Goal: Task Accomplishment & Management: Manage account settings

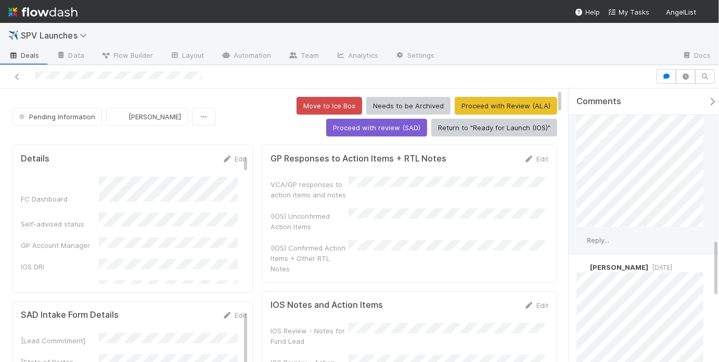
scroll to position [650, 0]
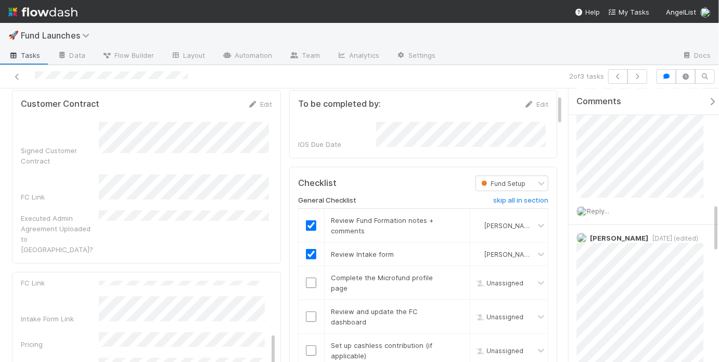
scroll to position [112, 0]
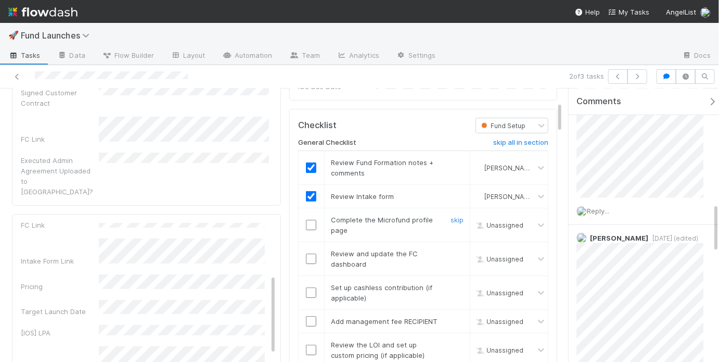
click at [306, 224] on input "checkbox" at bounding box center [311, 225] width 10 height 10
click at [310, 253] on input "checkbox" at bounding box center [311, 258] width 10 height 10
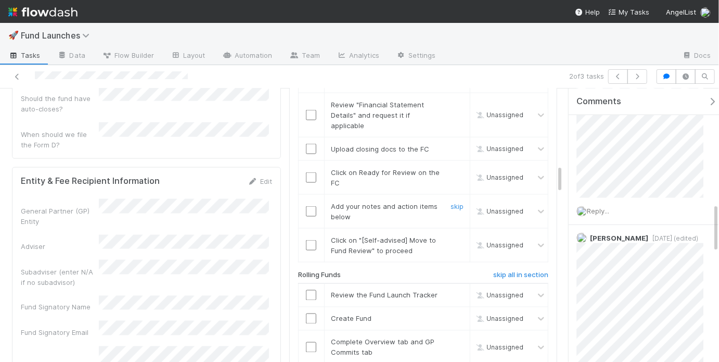
scroll to position [756, 0]
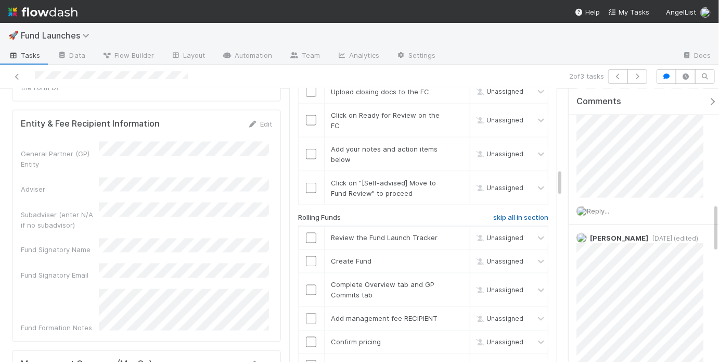
click at [519, 213] on h6 "skip all in section" at bounding box center [520, 217] width 55 height 8
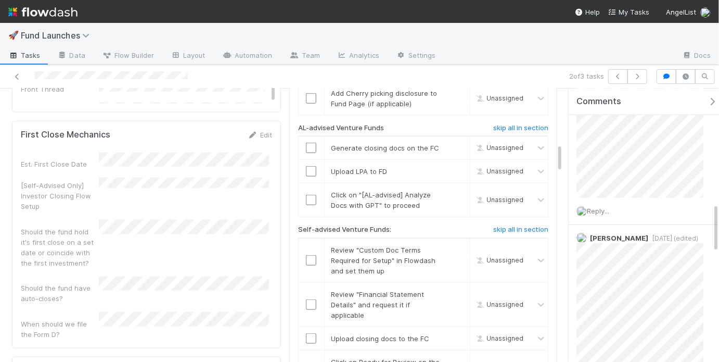
scroll to position [507, 0]
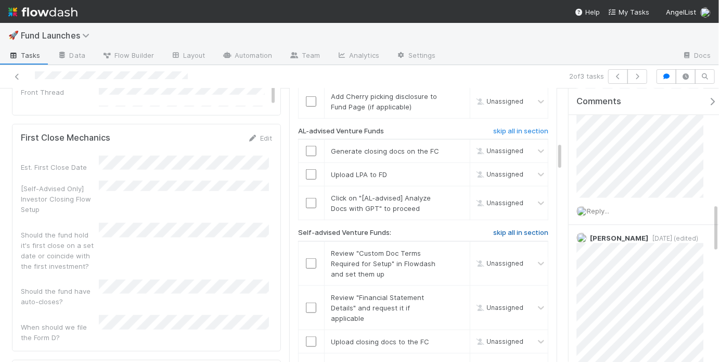
click at [519, 228] on h6 "skip all in section" at bounding box center [520, 232] width 55 height 8
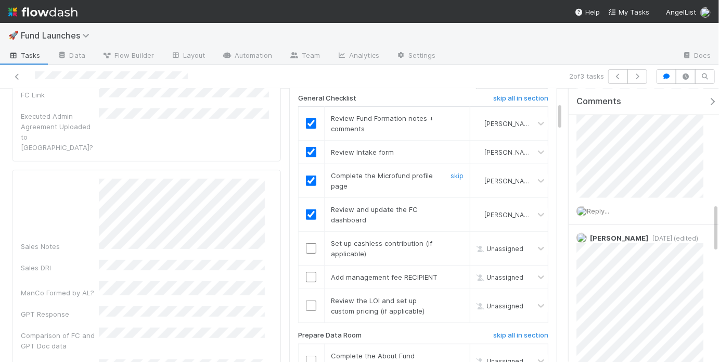
scroll to position [130, 0]
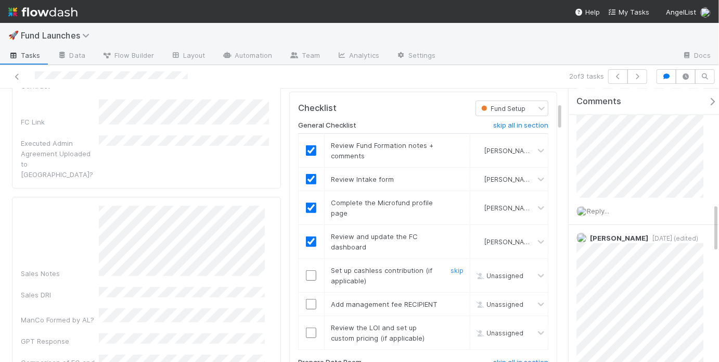
click at [308, 270] on input "checkbox" at bounding box center [311, 275] width 10 height 10
click at [307, 299] on input "checkbox" at bounding box center [311, 304] width 10 height 10
click at [307, 331] on input "checkbox" at bounding box center [311, 332] width 10 height 10
checkbox input "true"
click at [310, 299] on input "checkbox" at bounding box center [311, 304] width 10 height 10
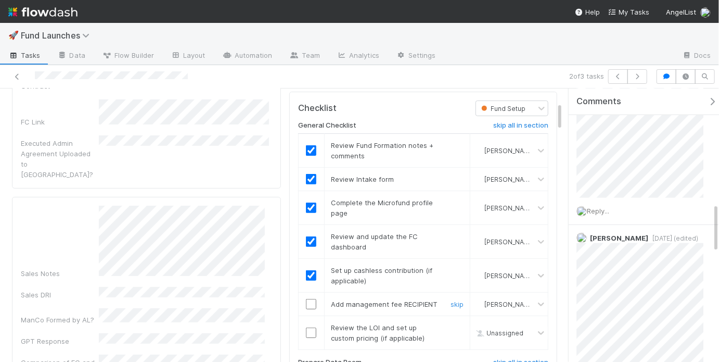
click at [310, 299] on input "checkbox" at bounding box center [311, 304] width 10 height 10
click at [302, 327] on div at bounding box center [311, 332] width 25 height 10
click at [306, 327] on input "checkbox" at bounding box center [311, 332] width 10 height 10
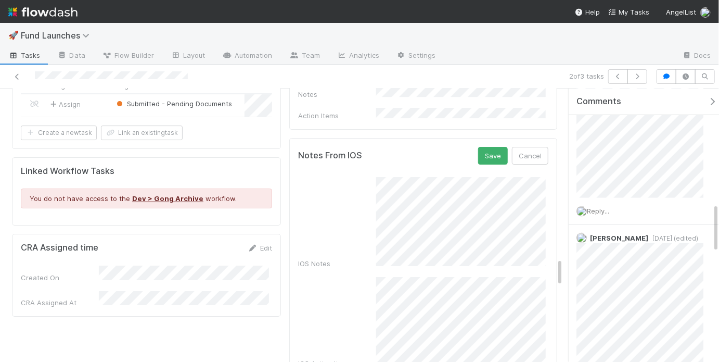
scroll to position [1610, 0]
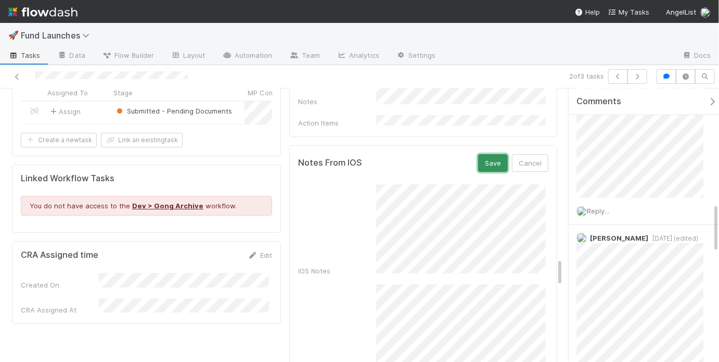
click at [486, 154] on button "Save" at bounding box center [493, 163] width 30 height 18
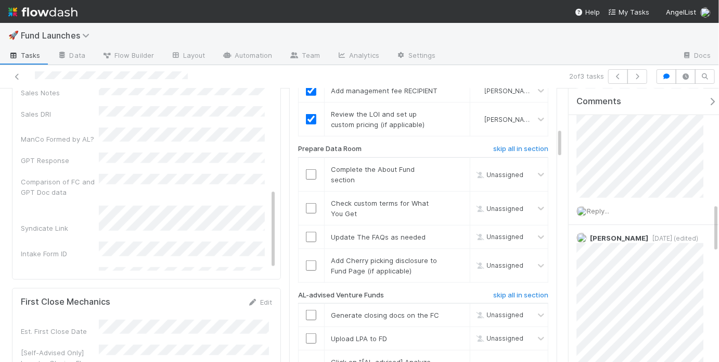
scroll to position [643, 0]
click at [307, 170] on input "checkbox" at bounding box center [311, 174] width 10 height 10
click at [311, 203] on input "checkbox" at bounding box center [311, 208] width 10 height 10
click at [309, 231] on input "checkbox" at bounding box center [311, 236] width 10 height 10
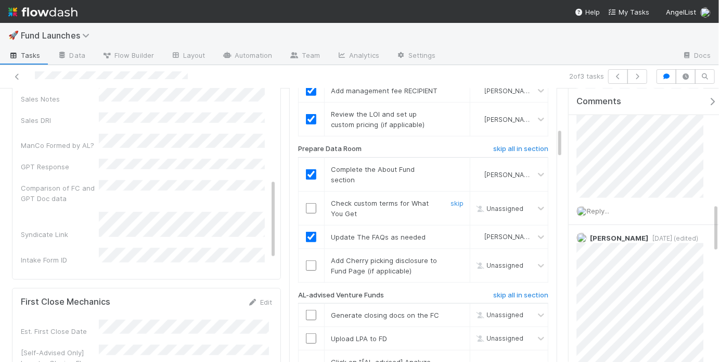
click at [312, 203] on input "checkbox" at bounding box center [311, 208] width 10 height 10
click at [451, 256] on link "skip" at bounding box center [456, 260] width 13 height 8
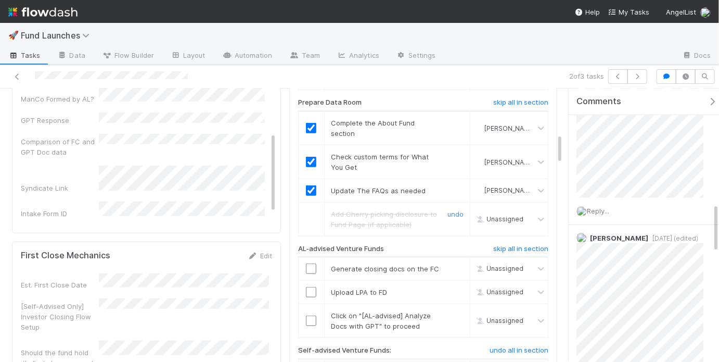
scroll to position [395, 0]
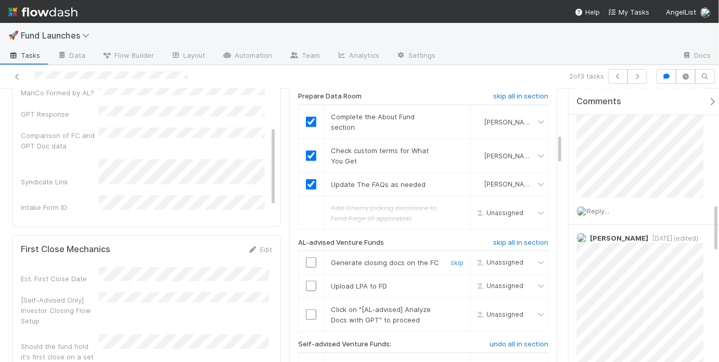
click at [309, 257] on input "checkbox" at bounding box center [311, 262] width 10 height 10
click at [309, 283] on input "checkbox" at bounding box center [311, 285] width 10 height 10
click at [309, 309] on input "checkbox" at bounding box center [311, 314] width 10 height 10
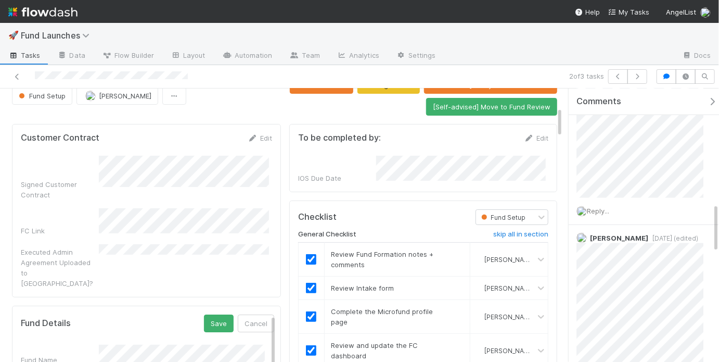
scroll to position [0, 0]
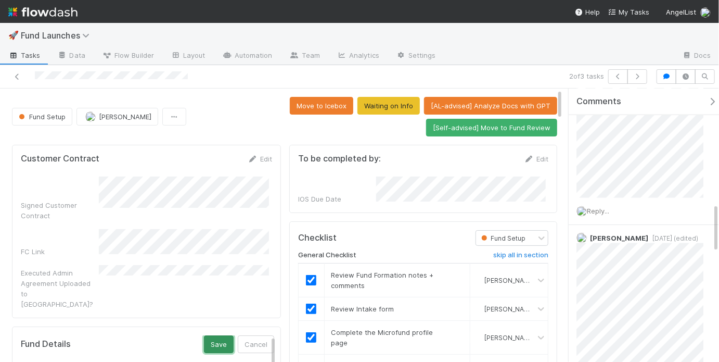
click at [204, 335] on button "Save" at bounding box center [219, 344] width 30 height 18
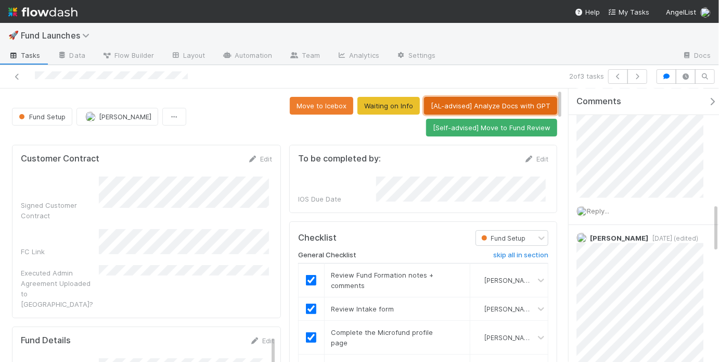
click at [471, 105] on button "[AL-advised] Analyze Docs with GPT" at bounding box center [490, 106] width 133 height 18
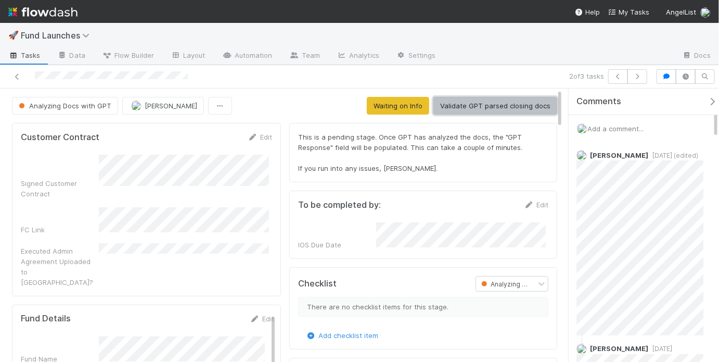
click at [481, 104] on button "Validate GPT parsed closing docs" at bounding box center [495, 106] width 124 height 18
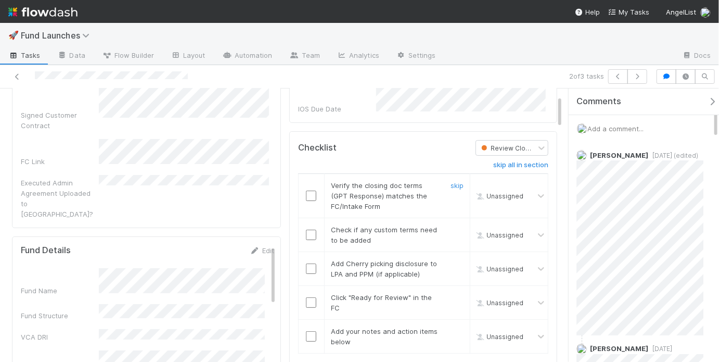
scroll to position [74, 0]
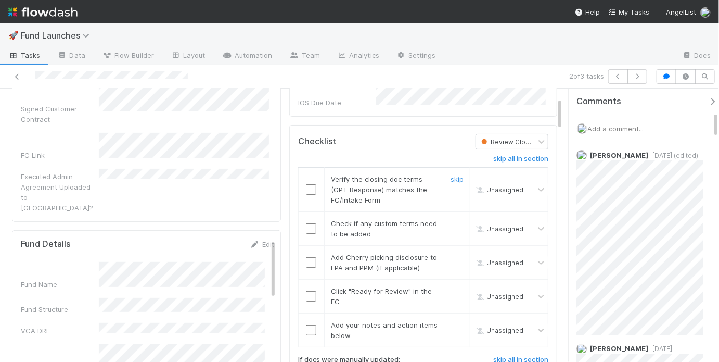
click at [308, 185] on input "checkbox" at bounding box center [311, 189] width 10 height 10
click at [311, 223] on input "checkbox" at bounding box center [311, 228] width 10 height 10
click at [451, 253] on link "skip" at bounding box center [456, 257] width 13 height 8
click at [308, 291] on input "checkbox" at bounding box center [311, 296] width 10 height 10
click at [309, 325] on input "checkbox" at bounding box center [311, 330] width 10 height 10
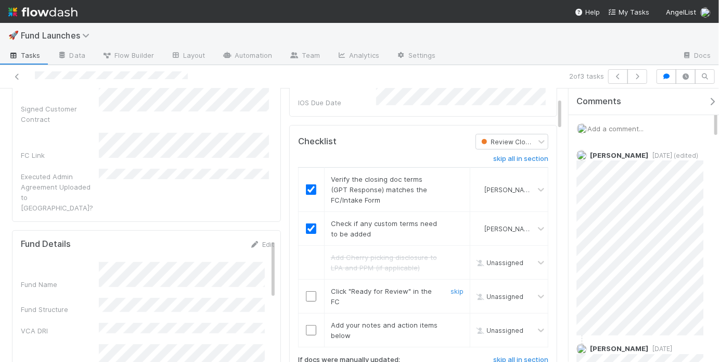
click at [307, 291] on input "checkbox" at bounding box center [311, 296] width 10 height 10
click at [307, 326] on input "checkbox" at bounding box center [311, 330] width 10 height 10
click at [309, 296] on input "checkbox" at bounding box center [311, 296] width 10 height 10
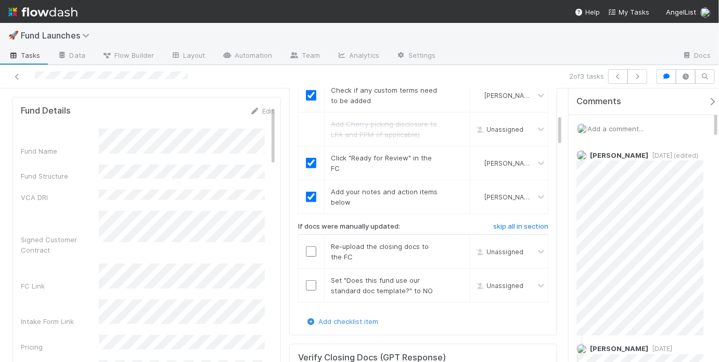
scroll to position [211, 0]
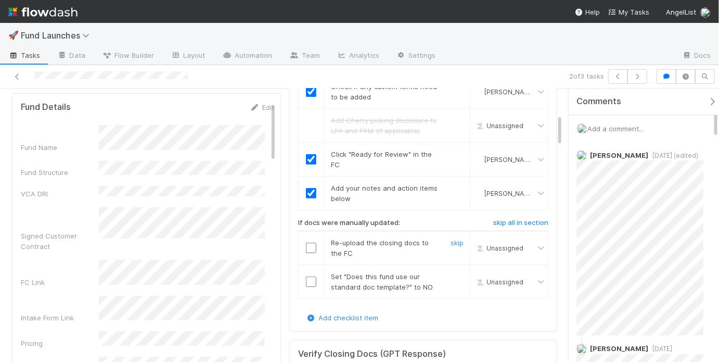
click at [306, 246] on input "checkbox" at bounding box center [311, 247] width 10 height 10
click at [308, 281] on input "checkbox" at bounding box center [311, 281] width 10 height 10
checkbox input "true"
click at [309, 242] on input "checkbox" at bounding box center [311, 247] width 10 height 10
click at [310, 279] on input "checkbox" at bounding box center [311, 281] width 10 height 10
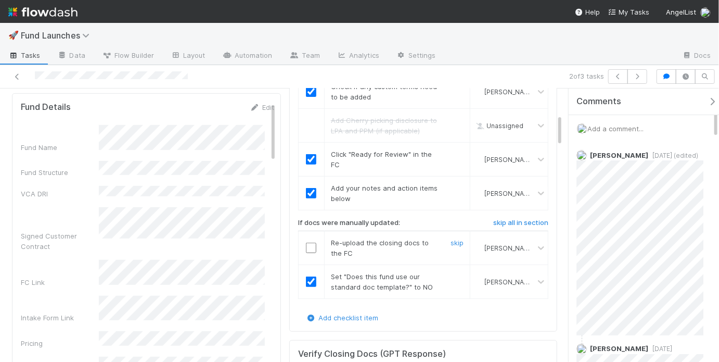
click at [311, 242] on input "checkbox" at bounding box center [311, 247] width 10 height 10
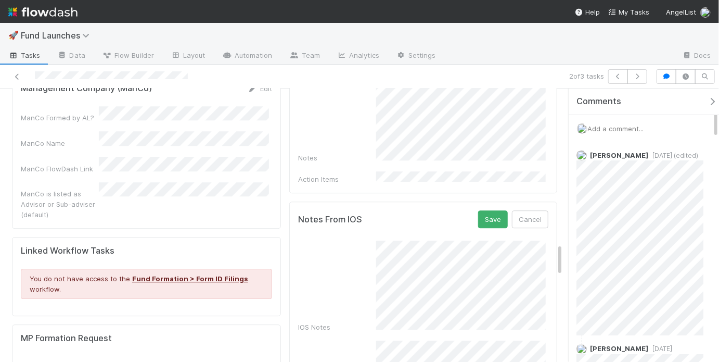
scroll to position [1114, 0]
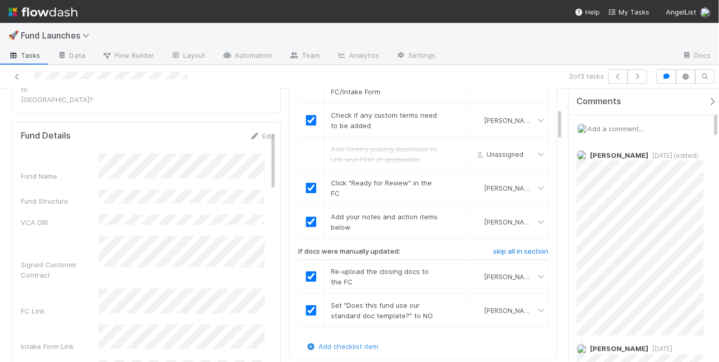
scroll to position [0, 0]
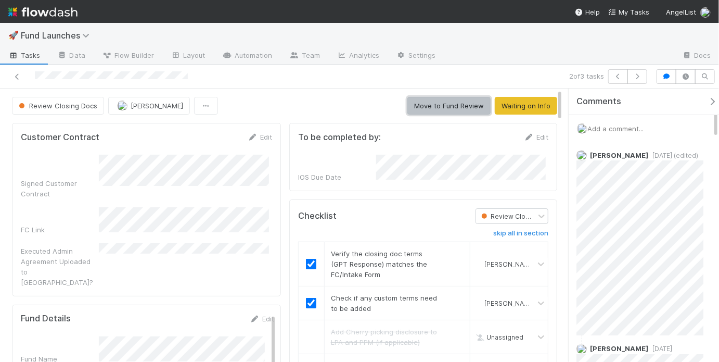
click at [441, 110] on button "Move to Fund Review" at bounding box center [448, 106] width 83 height 18
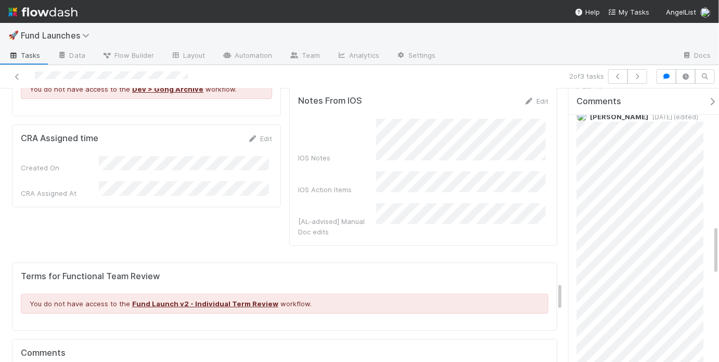
scroll to position [1795, 0]
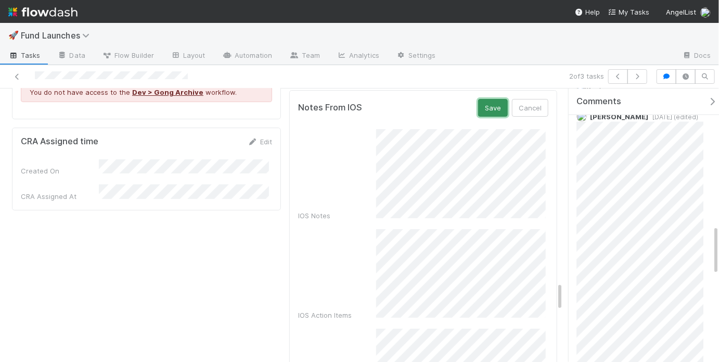
click at [485, 99] on button "Save" at bounding box center [493, 108] width 30 height 18
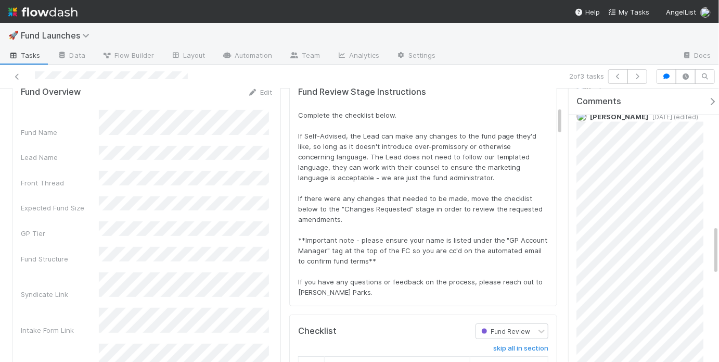
scroll to position [0, 0]
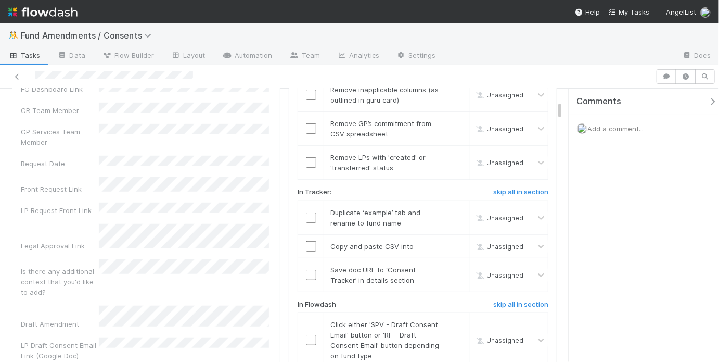
scroll to position [234, 0]
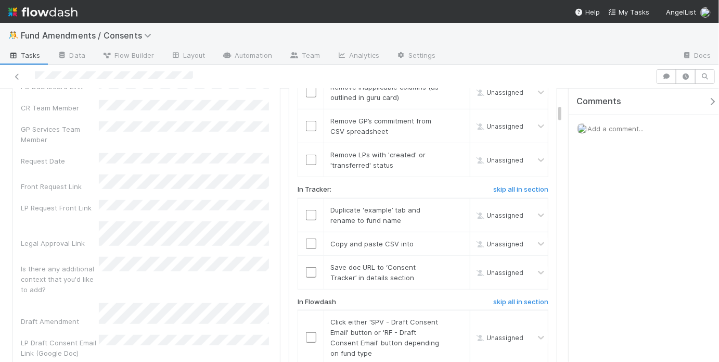
click at [124, 334] on div "LP Draft Consent Email Link (Google Doc)" at bounding box center [146, 345] width 251 height 23
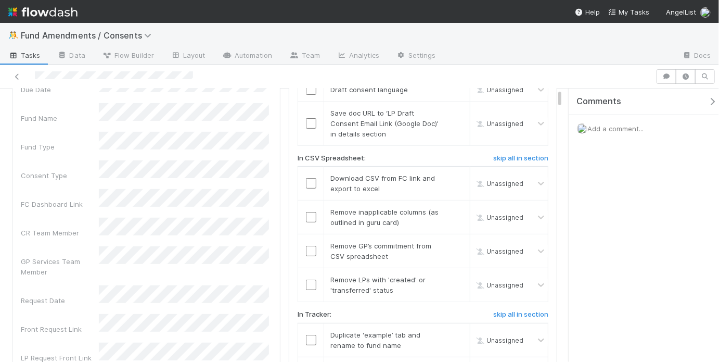
scroll to position [0, 0]
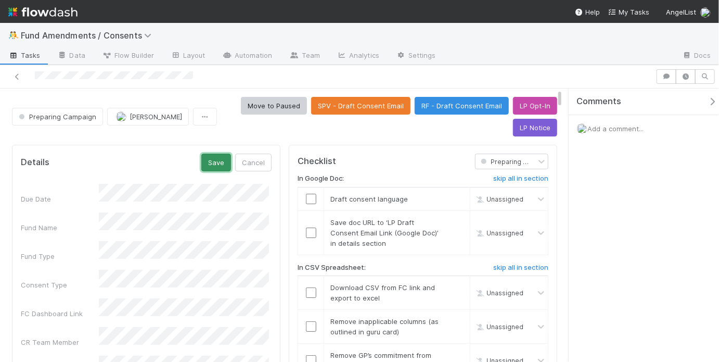
click at [213, 165] on button "Save" at bounding box center [216, 162] width 30 height 18
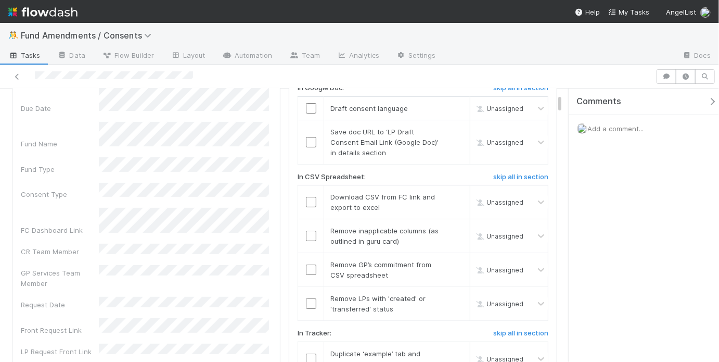
scroll to position [93, 0]
click at [312, 197] on input "checkbox" at bounding box center [311, 200] width 10 height 10
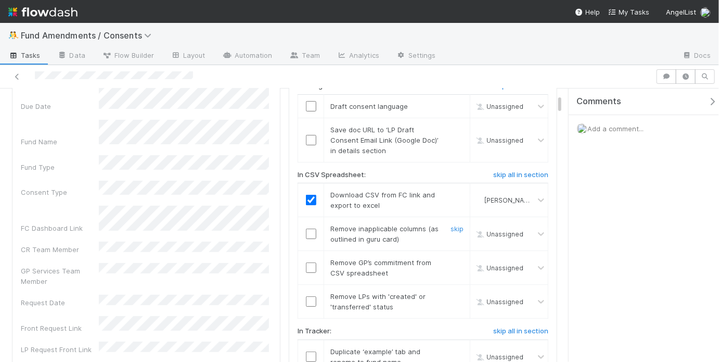
click at [308, 231] on input "checkbox" at bounding box center [311, 233] width 10 height 10
click at [309, 265] on input "checkbox" at bounding box center [311, 267] width 10 height 10
click at [312, 298] on input "checkbox" at bounding box center [311, 301] width 10 height 10
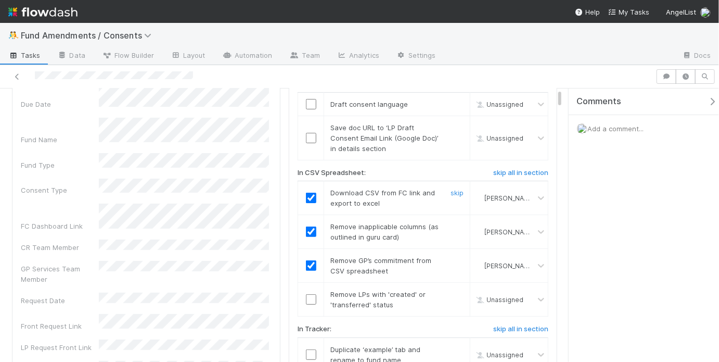
scroll to position [273, 0]
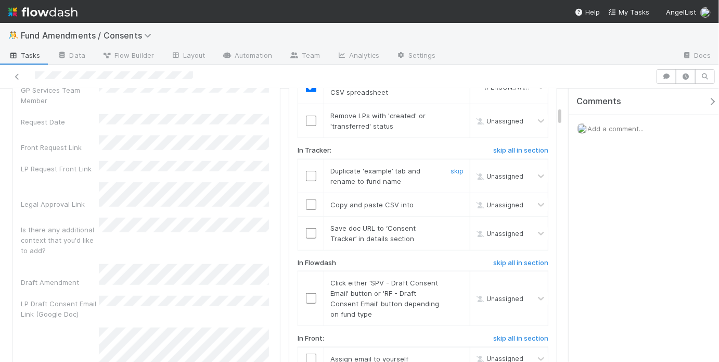
click at [308, 177] on input "checkbox" at bounding box center [311, 176] width 10 height 10
click at [310, 115] on input "checkbox" at bounding box center [311, 120] width 10 height 10
click at [311, 201] on input "checkbox" at bounding box center [311, 204] width 10 height 10
click at [310, 232] on input "checkbox" at bounding box center [311, 233] width 10 height 10
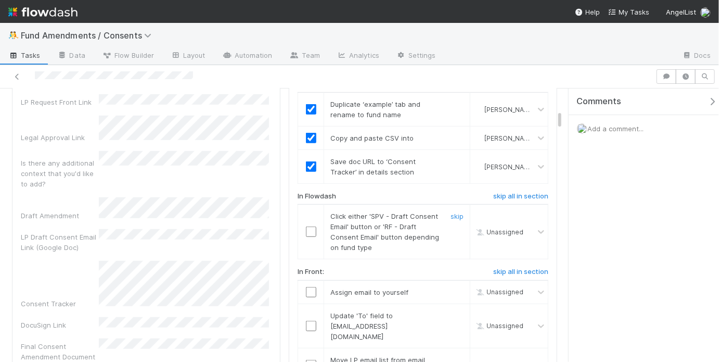
scroll to position [341, 0]
click at [306, 225] on input "checkbox" at bounding box center [311, 230] width 10 height 10
click at [302, 225] on div at bounding box center [310, 230] width 25 height 10
click at [306, 225] on input "checkbox" at bounding box center [311, 230] width 10 height 10
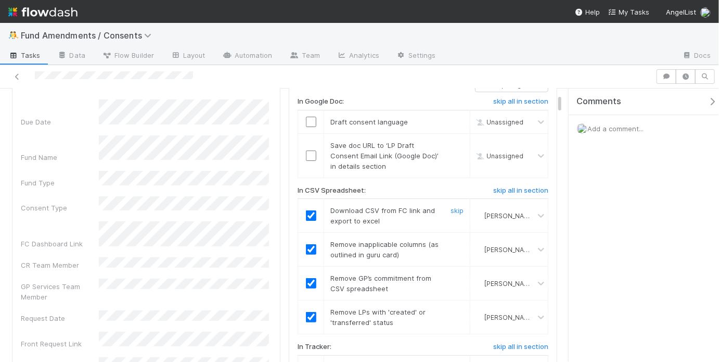
scroll to position [0, 0]
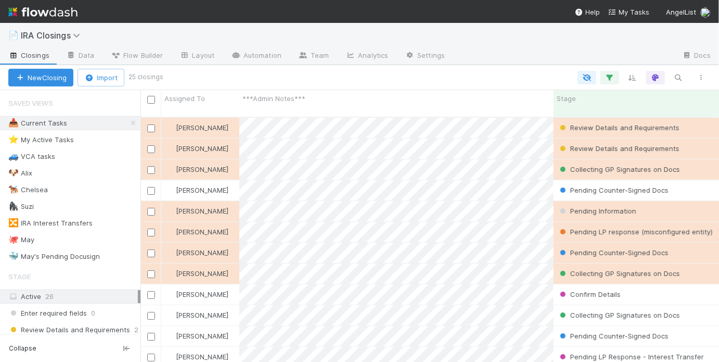
scroll to position [247, 572]
click at [73, 240] on div "🐙 May 3" at bounding box center [74, 239] width 132 height 13
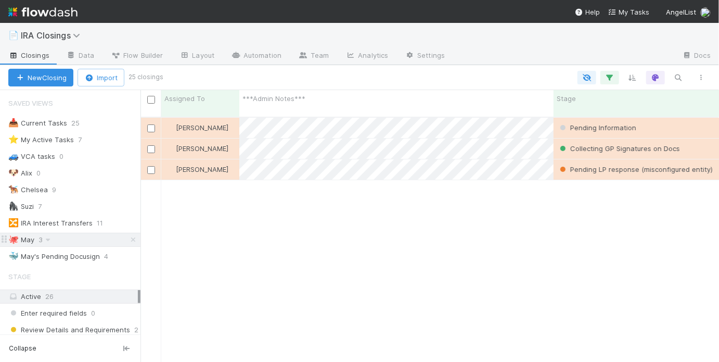
scroll to position [247, 572]
click at [68, 255] on div "🐳 May's Pending Docusign" at bounding box center [54, 256] width 92 height 13
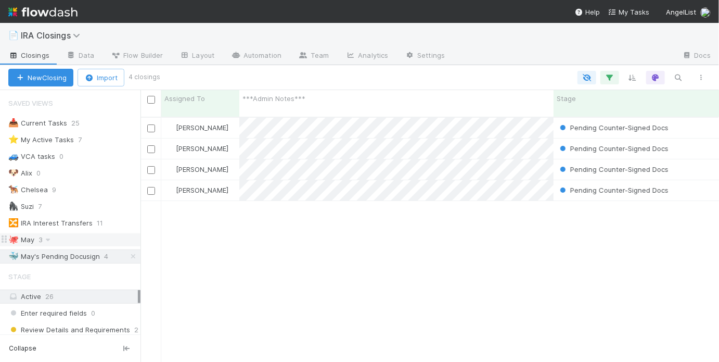
click at [71, 234] on div "🐙 May 3" at bounding box center [74, 239] width 132 height 13
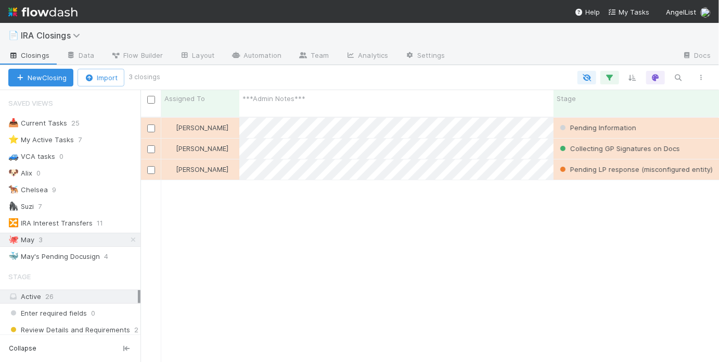
scroll to position [247, 572]
